Goal: Information Seeking & Learning: Find specific page/section

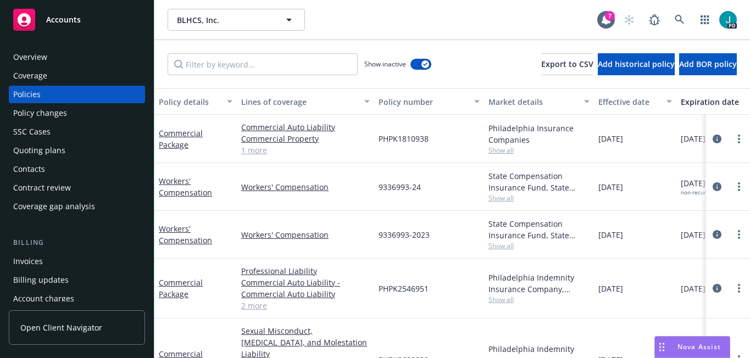
scroll to position [87, 0]
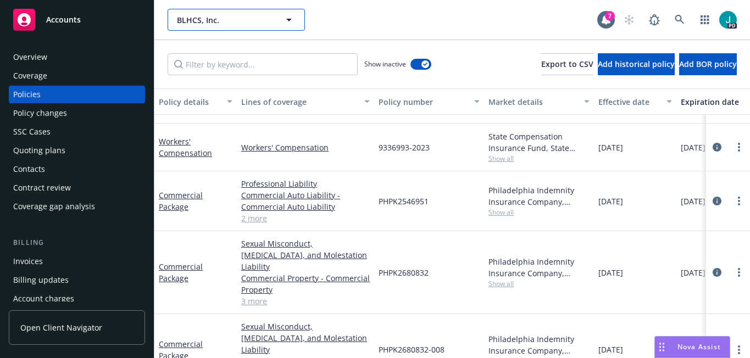
click at [190, 18] on span "BLHCS, Inc." at bounding box center [224, 20] width 95 height 12
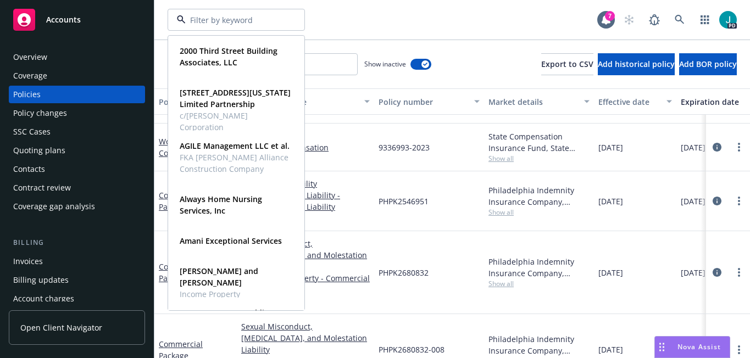
click at [107, 48] on div "Overview" at bounding box center [77, 57] width 128 height 18
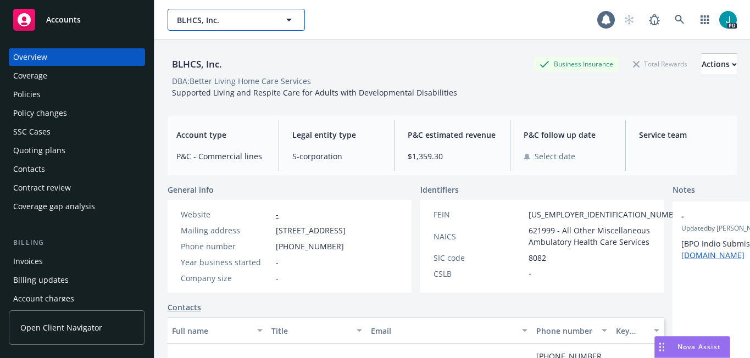
click at [204, 12] on button "BLHCS, Inc." at bounding box center [236, 20] width 137 height 22
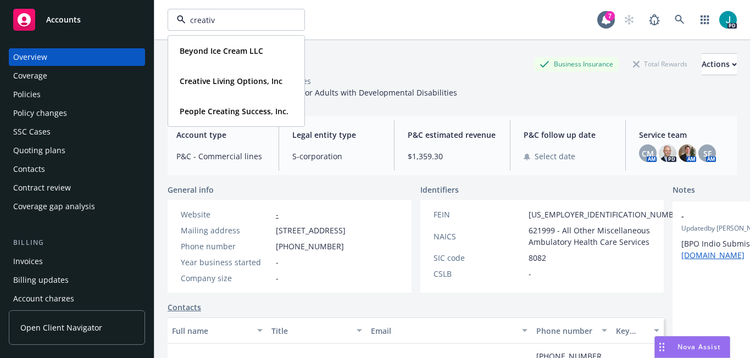
type input "creative"
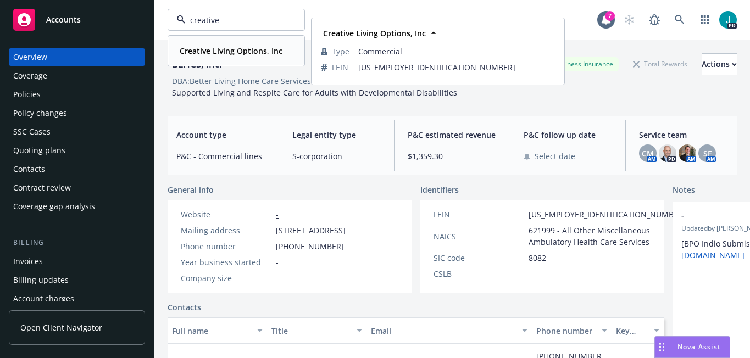
click at [202, 52] on strong "Creative Living Options, Inc" at bounding box center [231, 51] width 103 height 10
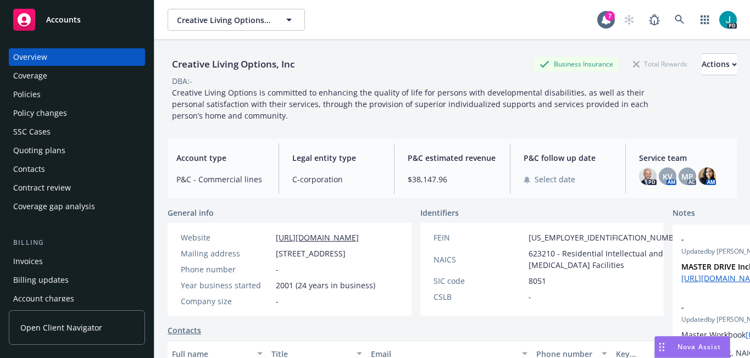
click at [30, 97] on div "Policies" at bounding box center [26, 95] width 27 height 18
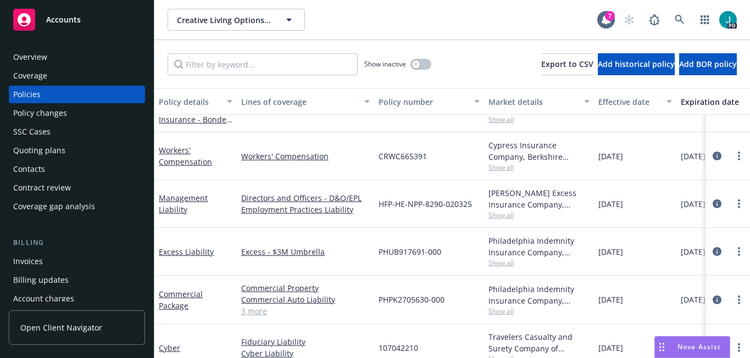
scroll to position [45, 0]
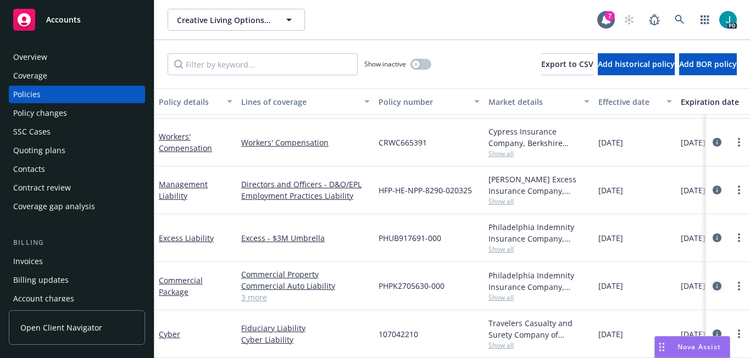
click at [717, 287] on icon "circleInformation" at bounding box center [717, 286] width 9 height 9
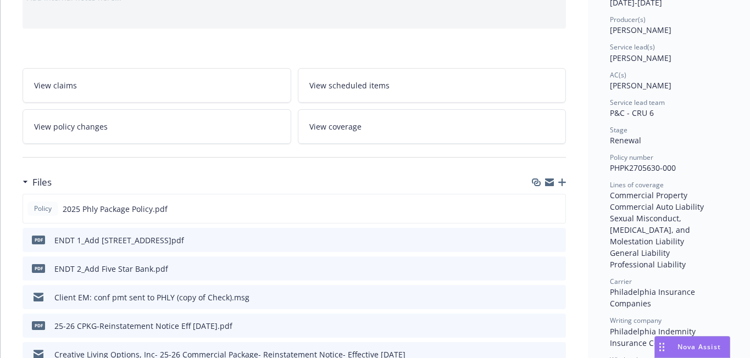
scroll to position [135, 0]
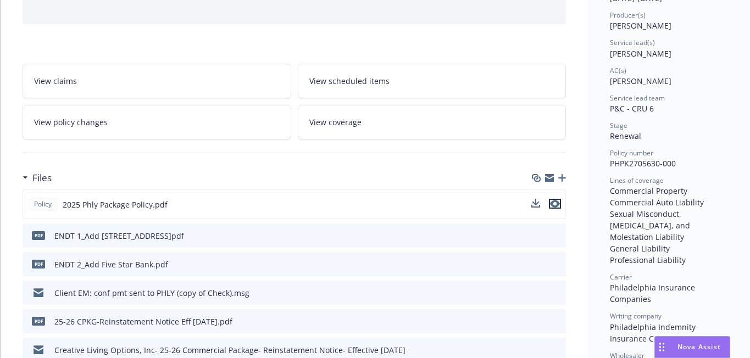
click at [558, 202] on icon "preview file" at bounding box center [555, 204] width 10 height 8
